Goal: Navigation & Orientation: Find specific page/section

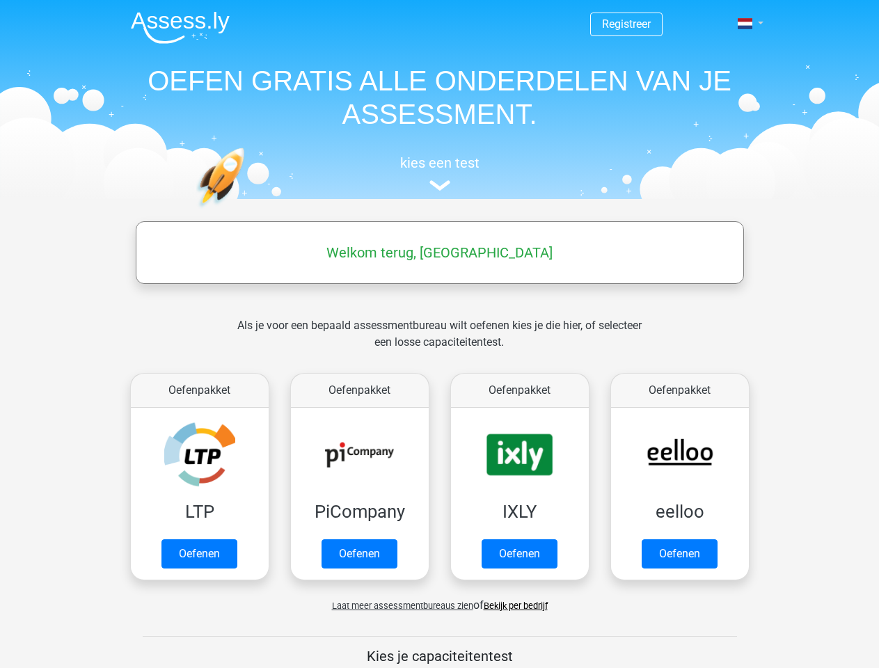
click at [746, 24] on span at bounding box center [745, 23] width 15 height 11
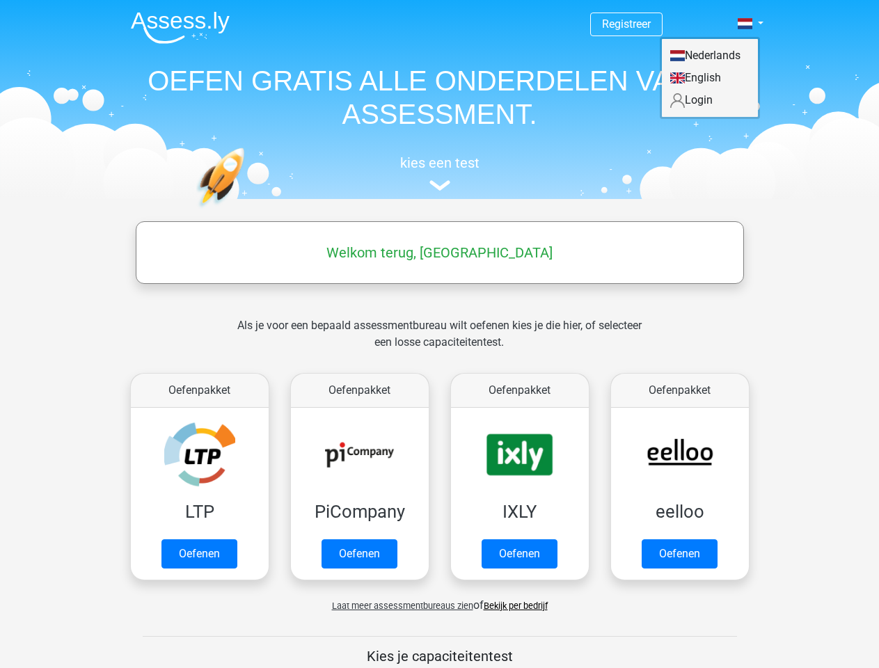
click at [399, 605] on span "Laat meer assessmentbureaus zien" at bounding box center [402, 606] width 141 height 10
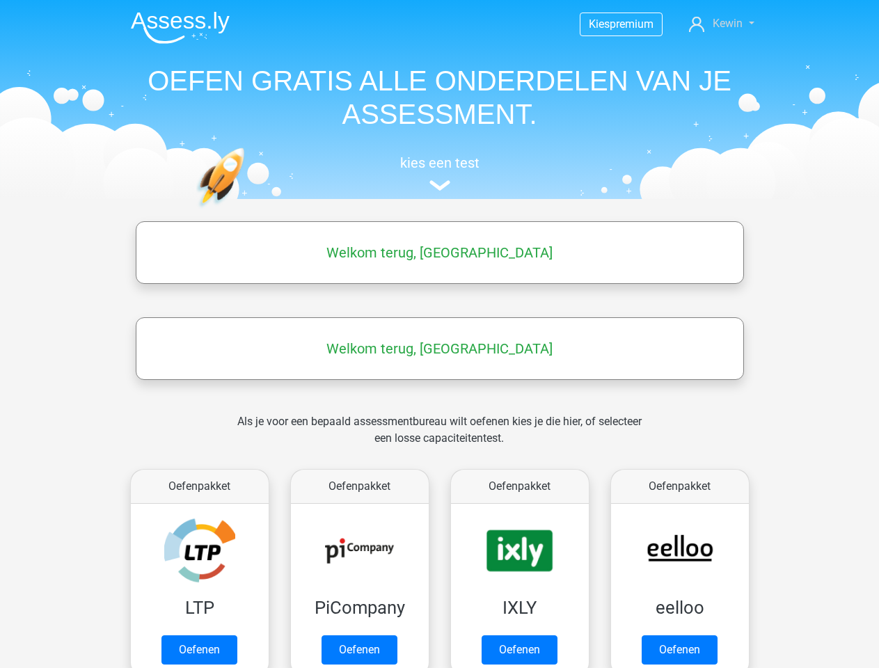
click at [721, 24] on span "Kewin" at bounding box center [728, 23] width 30 height 13
